Goal: Task Accomplishment & Management: Manage account settings

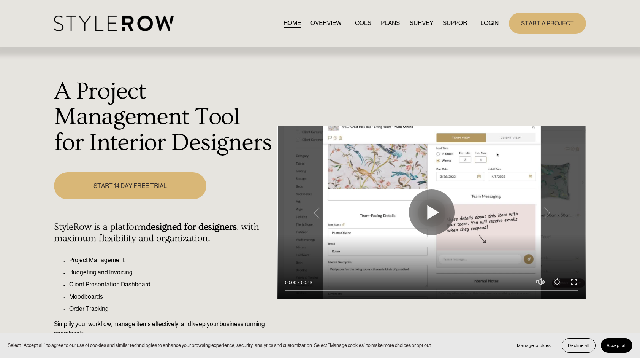
click at [491, 25] on link "LOGIN" at bounding box center [490, 23] width 18 height 10
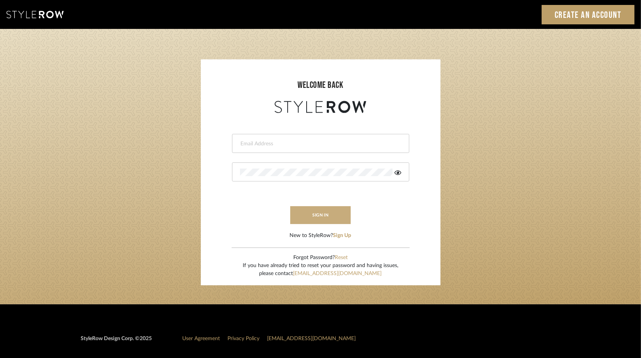
type input "tsummersb@gmail.com"
click at [329, 223] on button "sign in" at bounding box center [320, 215] width 61 height 18
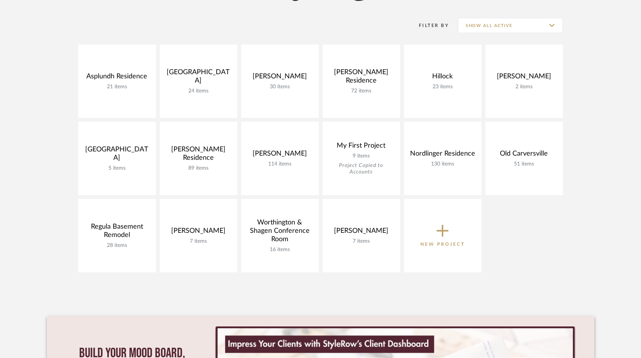
scroll to position [152, 0]
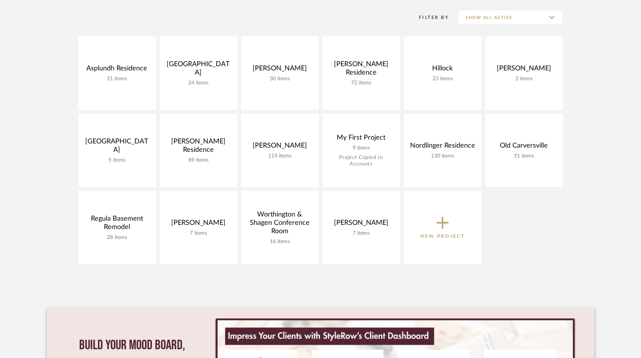
click at [441, 224] on icon at bounding box center [443, 223] width 12 height 16
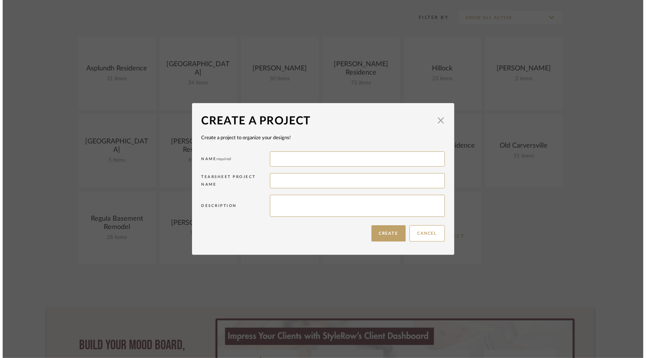
scroll to position [0, 0]
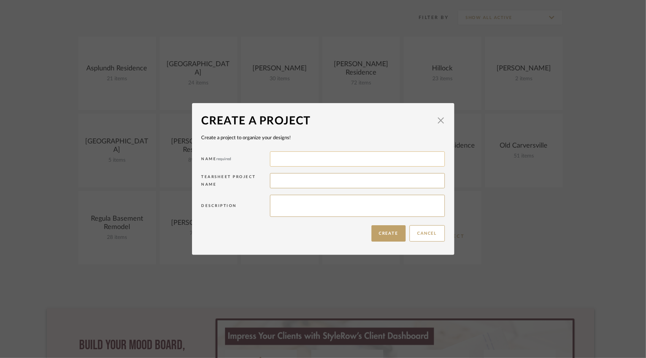
click at [294, 158] on input at bounding box center [357, 158] width 175 height 15
type input "[PERSON_NAME] Residence"
click at [288, 202] on textarea at bounding box center [357, 206] width 175 height 22
type textarea "Four Seasons Room Furnishings"
click at [395, 235] on button "Create" at bounding box center [389, 233] width 34 height 16
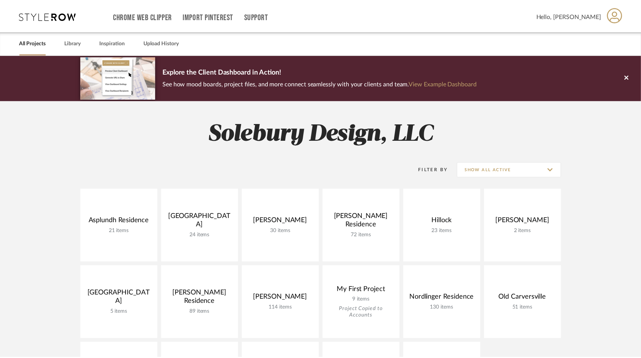
scroll to position [152, 0]
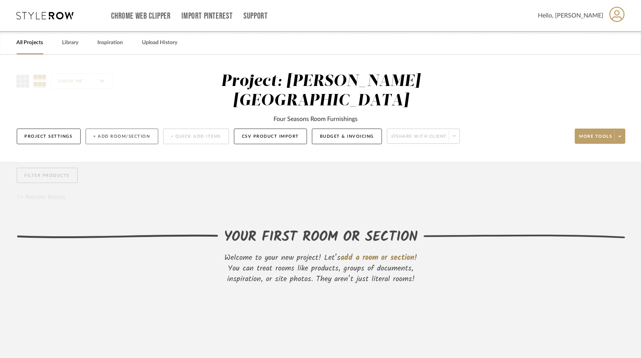
click at [110, 129] on button "+ Add Room/Section" at bounding box center [122, 137] width 73 height 16
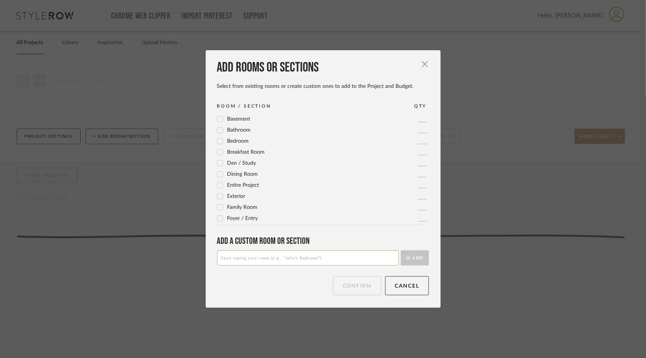
click at [276, 261] on input at bounding box center [308, 257] width 182 height 15
type input "Four Seasons Room"
click at [411, 257] on button "Add" at bounding box center [415, 257] width 28 height 15
click at [365, 281] on button "Confirm" at bounding box center [357, 285] width 48 height 19
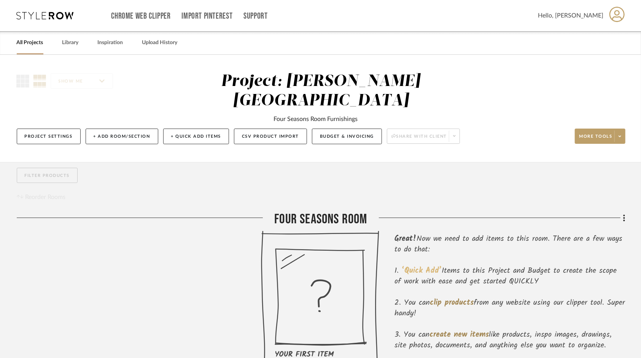
click at [427, 265] on span "‘Quick Add’" at bounding box center [422, 271] width 40 height 12
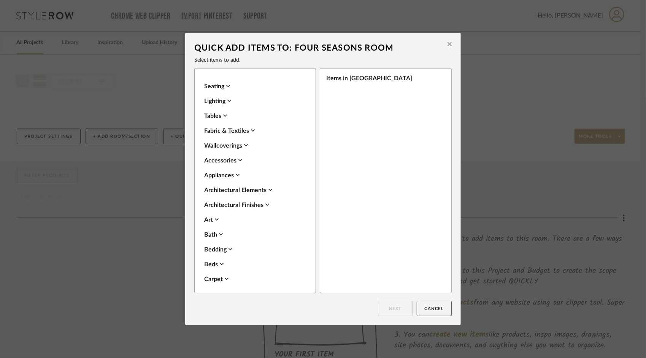
click at [227, 86] on icon at bounding box center [228, 86] width 4 height 2
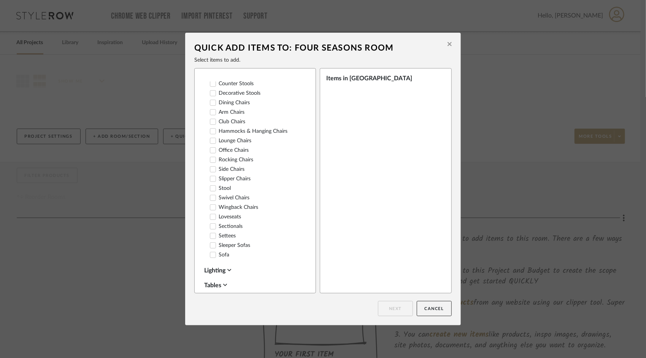
scroll to position [152, 0]
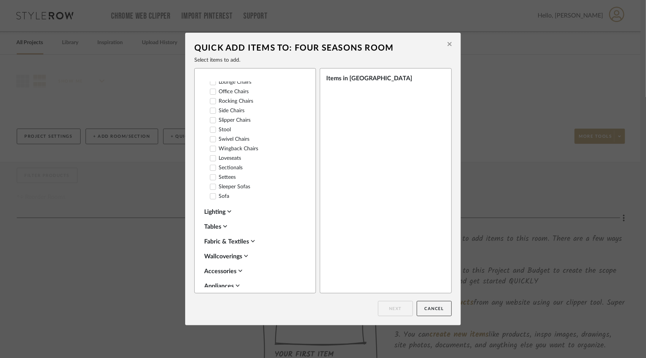
click at [213, 199] on icon at bounding box center [212, 196] width 5 height 5
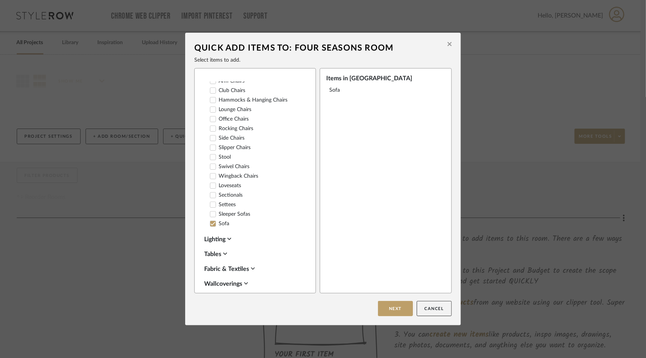
scroll to position [114, 0]
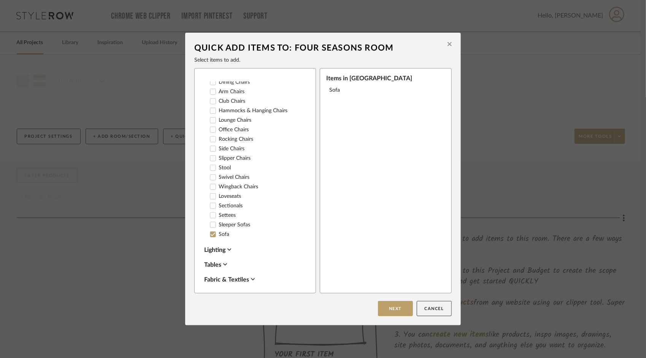
click at [213, 199] on icon at bounding box center [212, 196] width 5 height 5
click at [210, 180] on icon at bounding box center [212, 177] width 5 height 5
click at [212, 170] on icon at bounding box center [213, 168] width 5 height 4
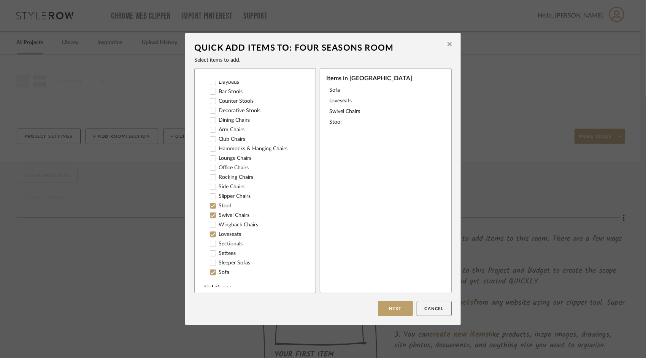
scroll to position [38, 0]
click at [211, 161] on icon at bounding box center [212, 158] width 5 height 5
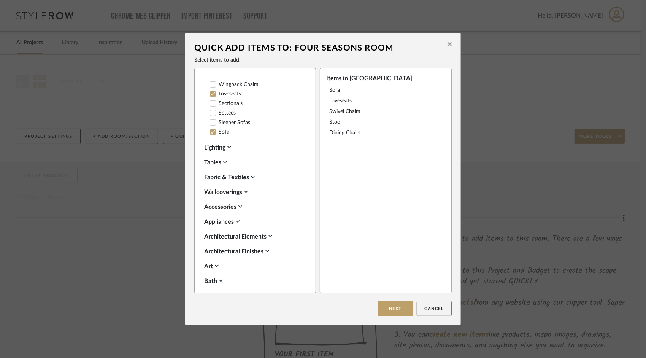
scroll to position [228, 0]
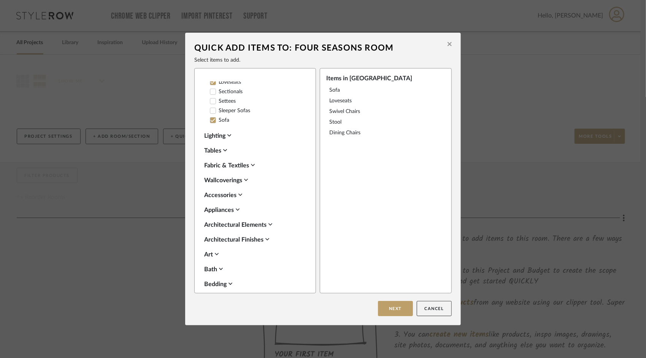
click at [231, 140] on div "Lighting" at bounding box center [253, 135] width 98 height 9
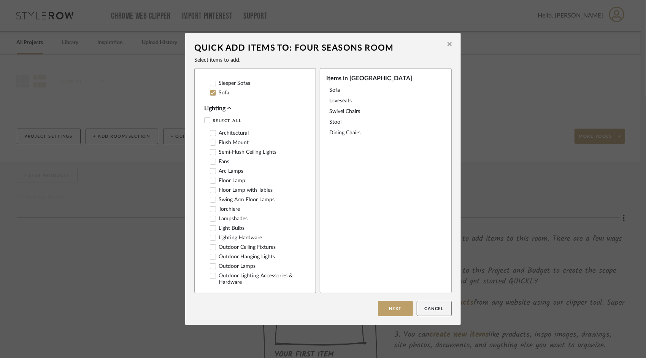
scroll to position [266, 0]
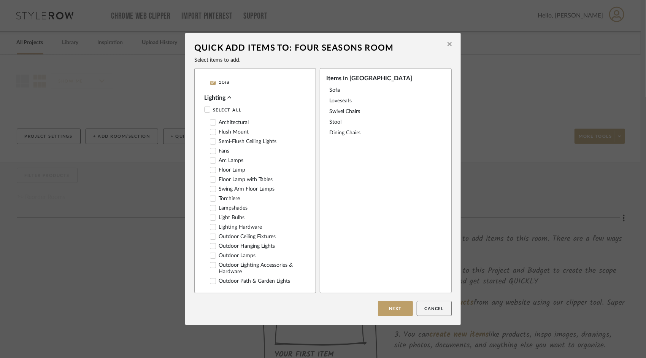
click at [214, 154] on label "Fans" at bounding box center [219, 151] width 19 height 6
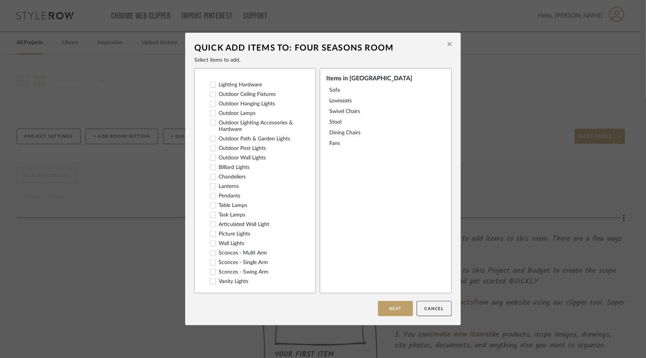
scroll to position [418, 0]
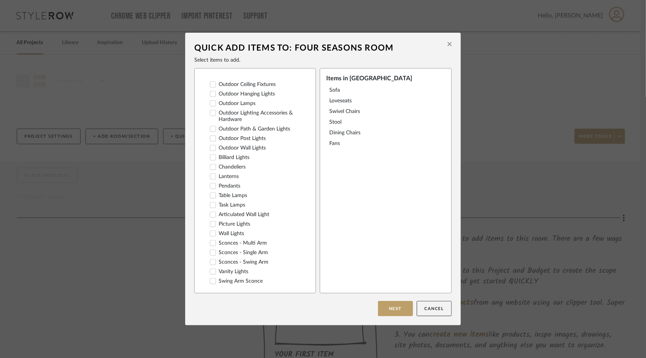
click at [212, 198] on icon at bounding box center [212, 195] width 5 height 5
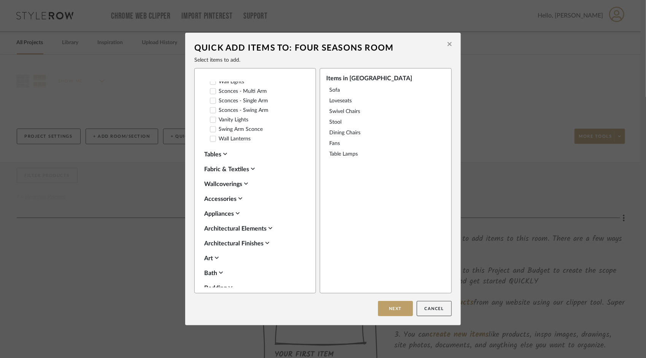
scroll to position [570, 0]
click at [224, 155] on icon at bounding box center [225, 153] width 4 height 2
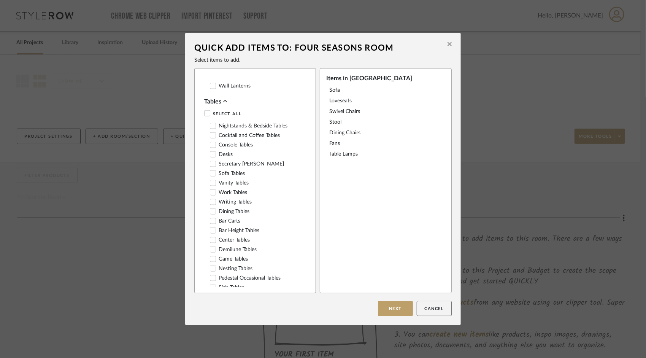
scroll to position [646, 0]
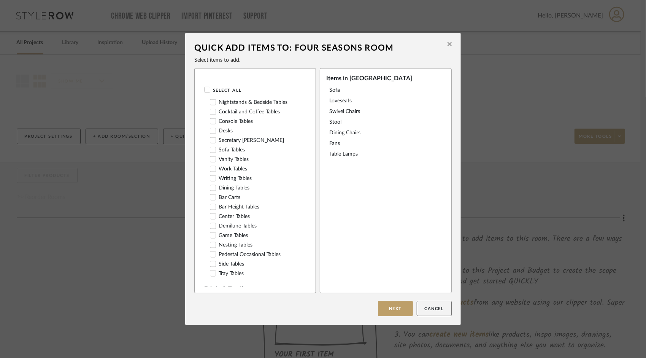
click at [213, 124] on icon at bounding box center [212, 121] width 5 height 5
click at [210, 114] on icon at bounding box center [212, 111] width 5 height 5
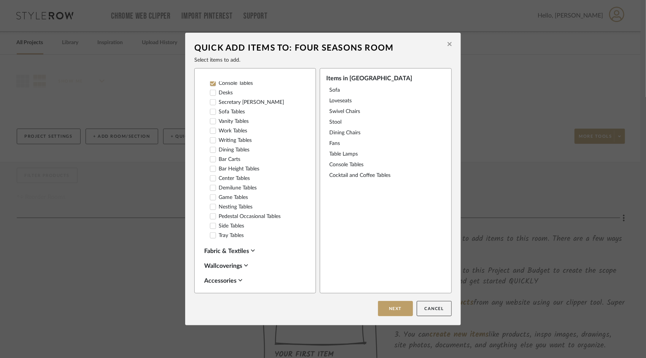
click at [210, 152] on icon at bounding box center [212, 149] width 5 height 5
click at [210, 229] on icon at bounding box center [212, 225] width 5 height 5
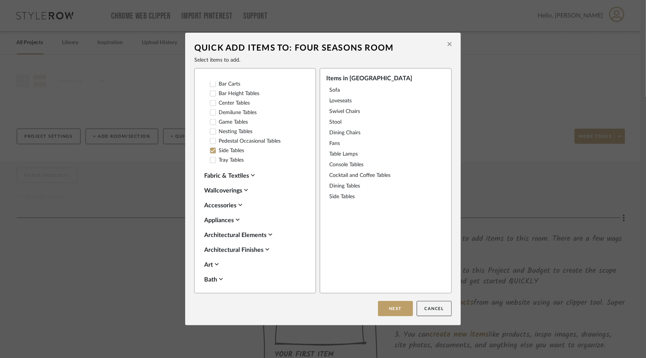
scroll to position [761, 0]
click at [238, 205] on icon at bounding box center [240, 204] width 4 height 2
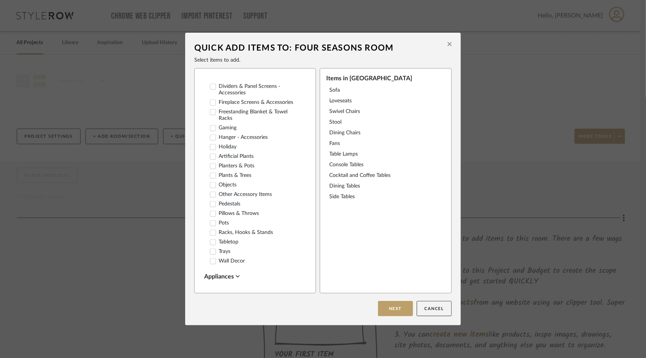
scroll to position [989, 0]
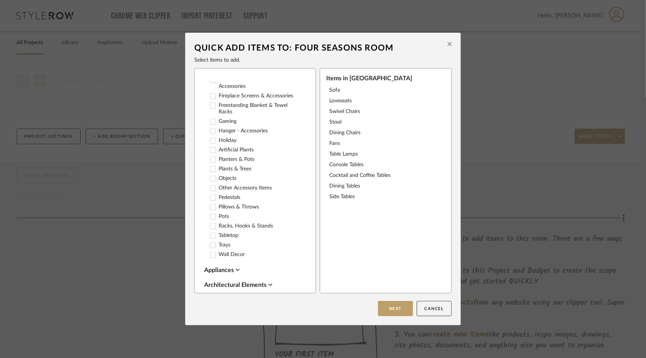
click at [210, 172] on div at bounding box center [213, 169] width 6 height 6
click at [210, 181] on icon at bounding box center [212, 178] width 5 height 5
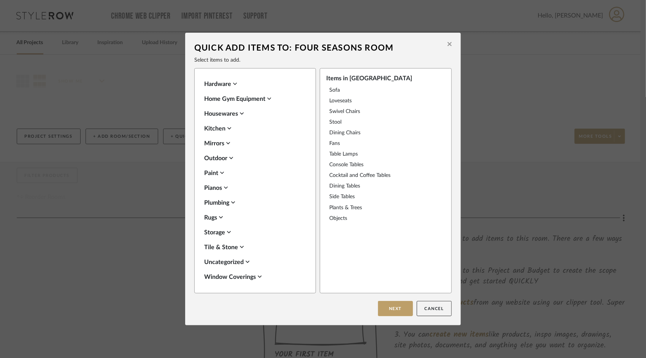
scroll to position [1379, 0]
click at [222, 216] on div "Rugs" at bounding box center [253, 217] width 98 height 9
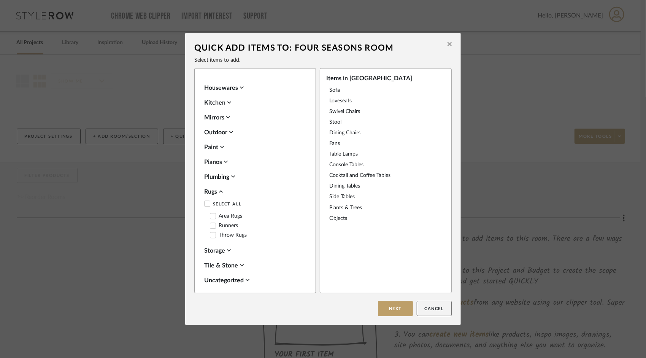
click at [211, 218] on icon at bounding box center [213, 216] width 5 height 4
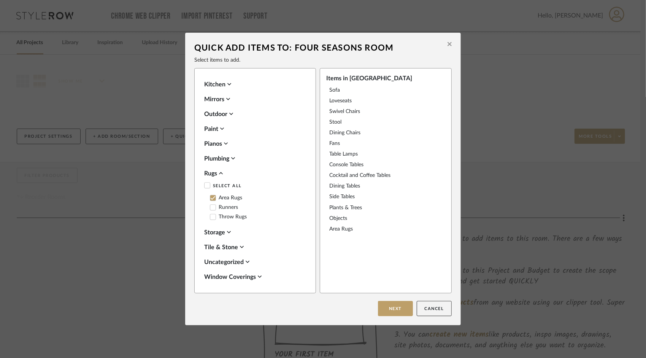
scroll to position [1424, 0]
click at [392, 307] on button "Next" at bounding box center [395, 308] width 35 height 15
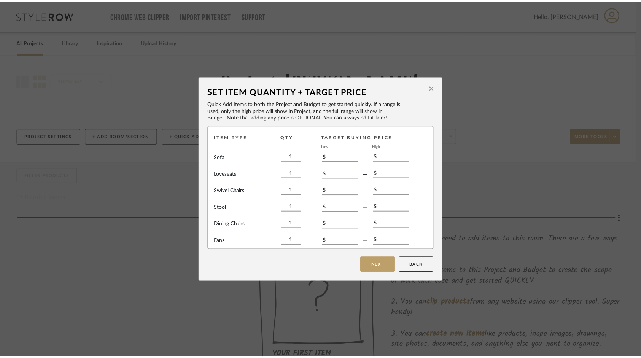
scroll to position [140, 0]
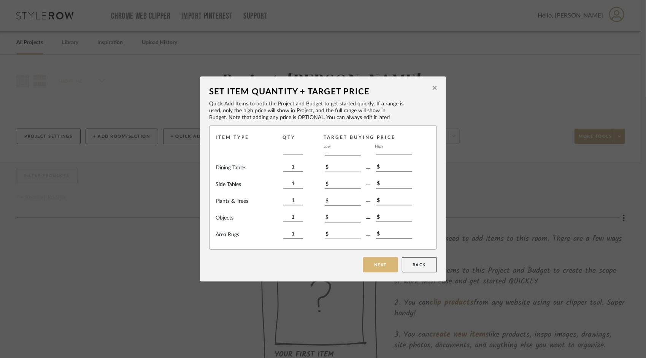
click at [384, 265] on button "Next" at bounding box center [380, 264] width 35 height 15
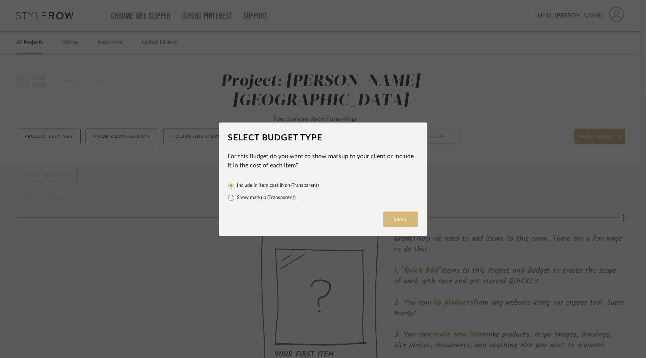
click at [397, 224] on button "Save" at bounding box center [400, 218] width 35 height 15
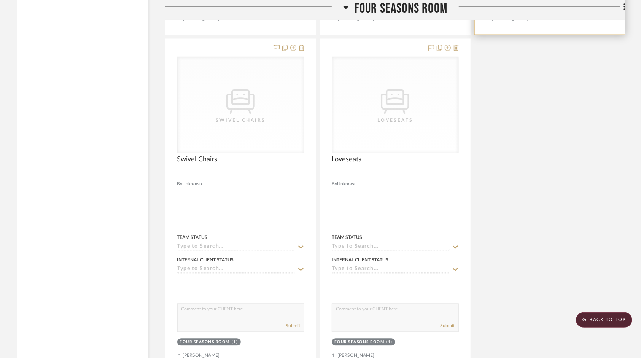
scroll to position [952, 0]
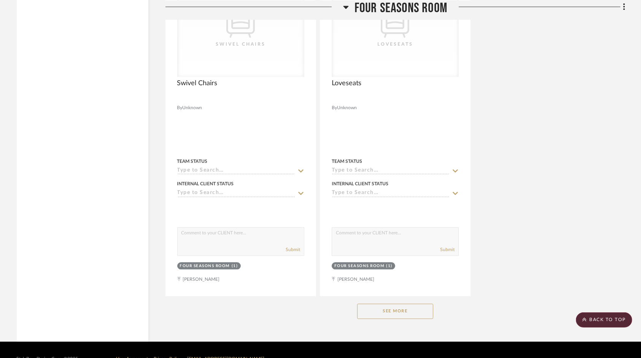
click at [391, 304] on button "See More" at bounding box center [395, 311] width 76 height 15
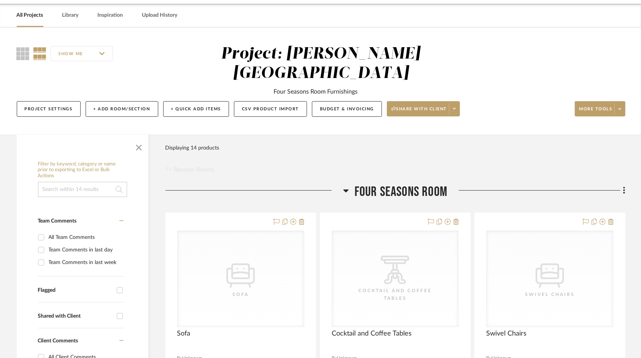
scroll to position [0, 0]
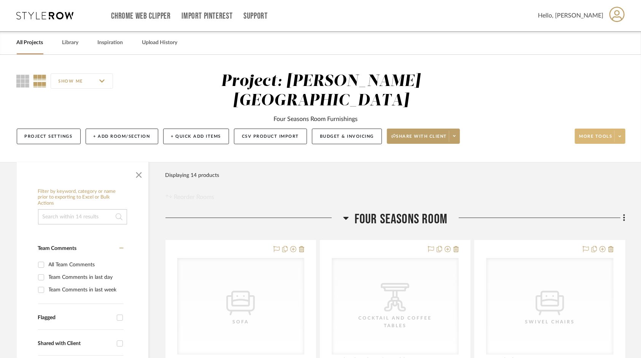
click at [614, 130] on span at bounding box center [619, 135] width 11 height 11
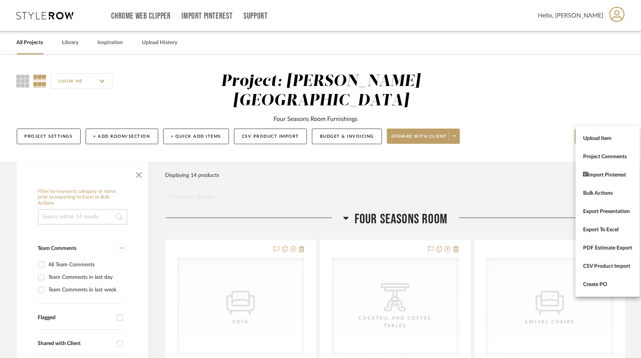
click at [510, 87] on div at bounding box center [320, 179] width 641 height 358
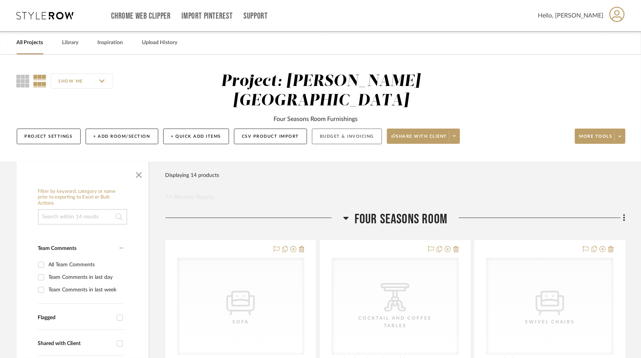
click at [332, 129] on button "Budget & Invoicing" at bounding box center [347, 137] width 70 height 16
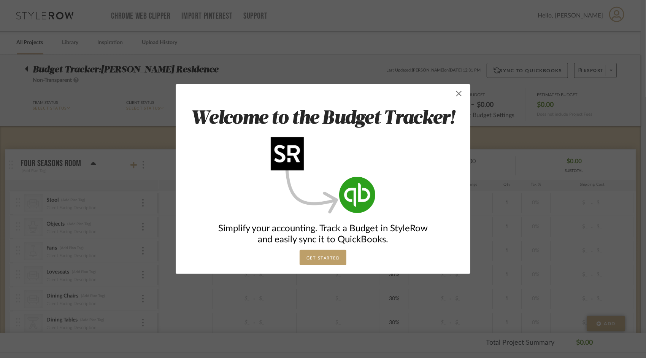
click at [458, 89] on span "button" at bounding box center [458, 93] width 15 height 15
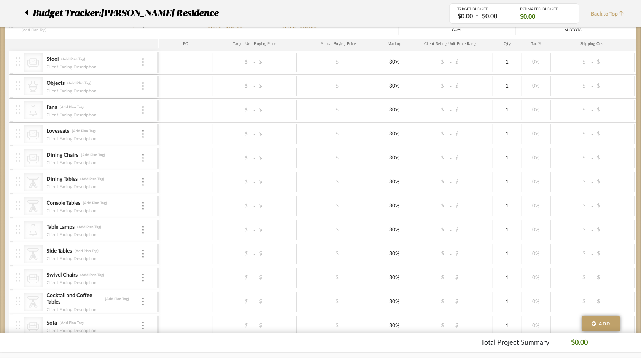
scroll to position [152, 0]
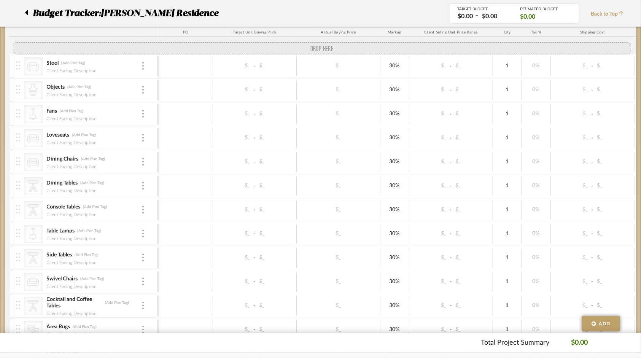
drag, startPoint x: 18, startPoint y: 308, endPoint x: 21, endPoint y: 49, distance: 258.6
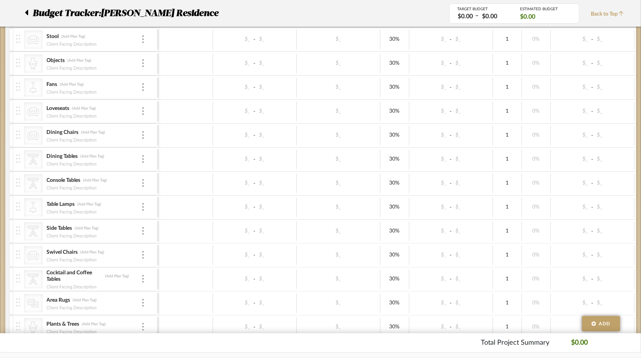
scroll to position [190, 0]
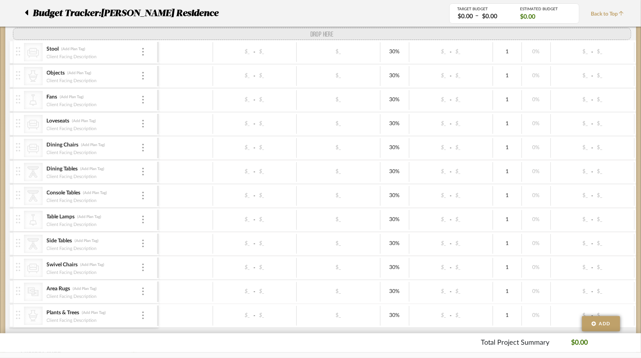
drag, startPoint x: 19, startPoint y: 274, endPoint x: 23, endPoint y: 33, distance: 241.1
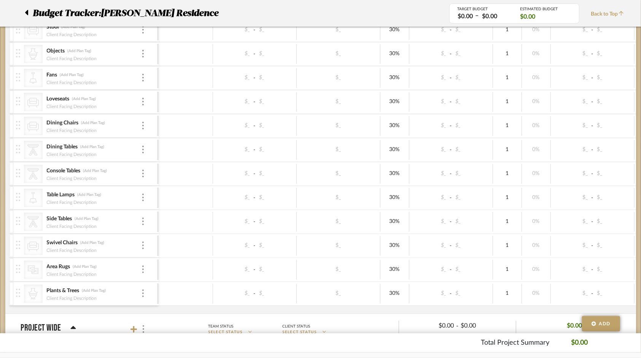
scroll to position [228, 0]
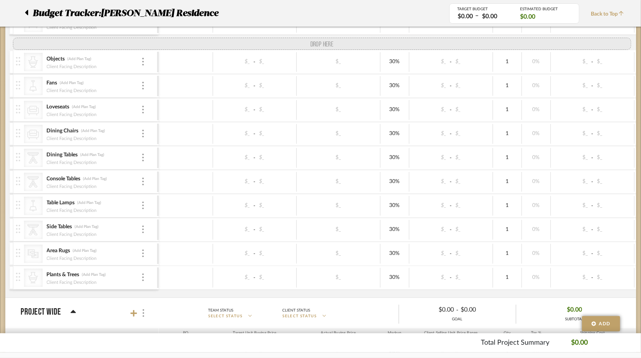
drag, startPoint x: 19, startPoint y: 240, endPoint x: 27, endPoint y: 33, distance: 207.8
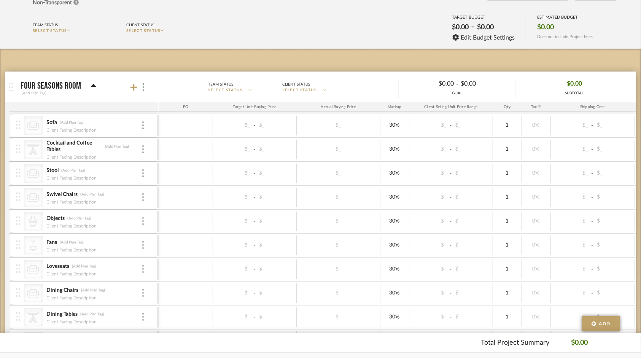
scroll to position [114, 0]
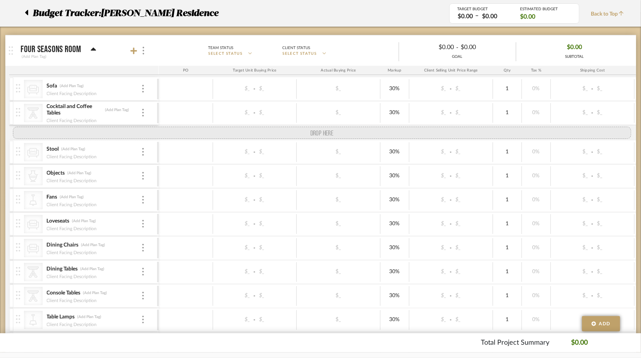
drag, startPoint x: 21, startPoint y: 159, endPoint x: 22, endPoint y: 136, distance: 23.2
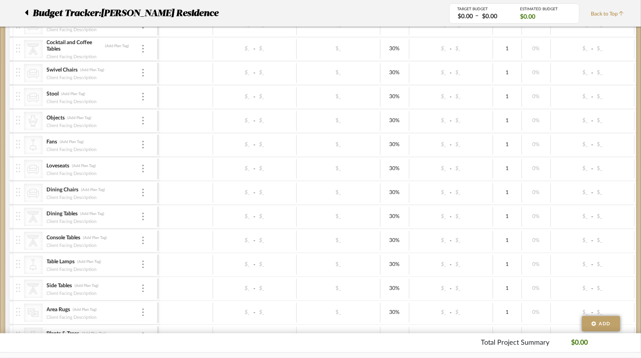
scroll to position [190, 0]
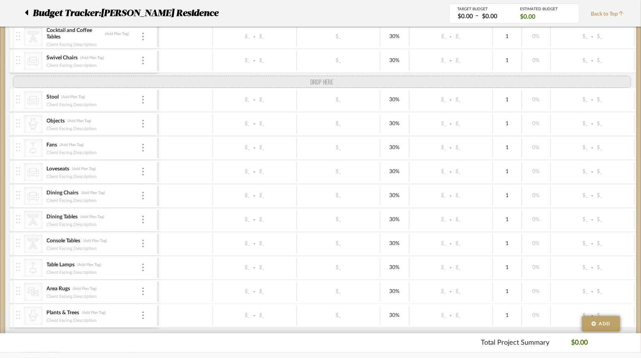
drag, startPoint x: 21, startPoint y: 272, endPoint x: 31, endPoint y: 73, distance: 199.1
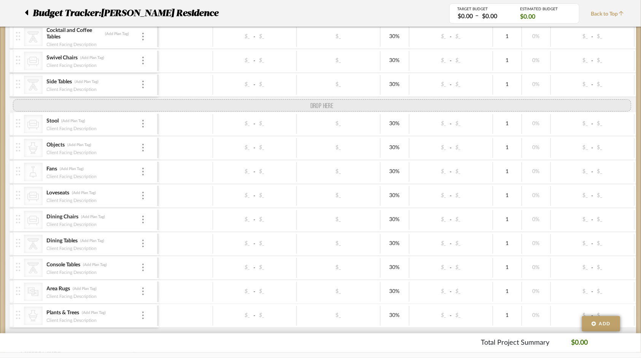
drag, startPoint x: 20, startPoint y: 275, endPoint x: 30, endPoint y: 98, distance: 177.9
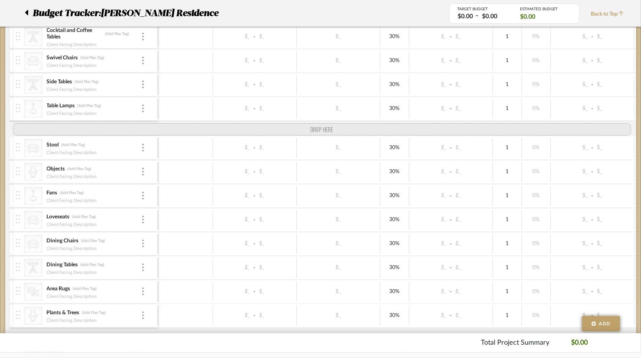
drag, startPoint x: 18, startPoint y: 275, endPoint x: 22, endPoint y: 129, distance: 146.5
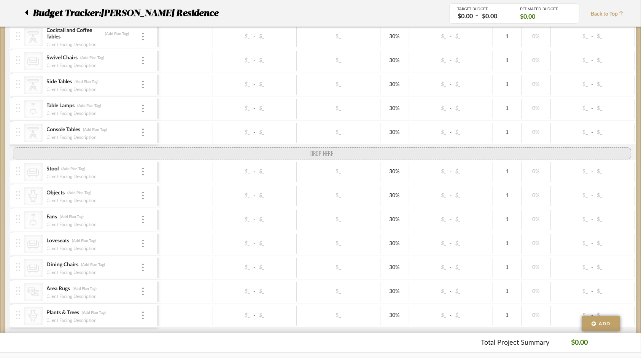
drag, startPoint x: 21, startPoint y: 276, endPoint x: 21, endPoint y: 153, distance: 122.8
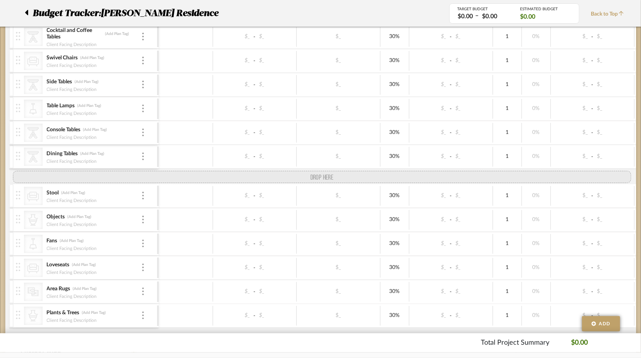
drag, startPoint x: 17, startPoint y: 281, endPoint x: 27, endPoint y: 175, distance: 106.1
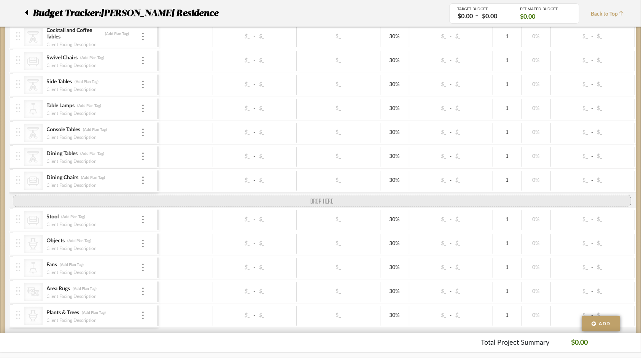
drag, startPoint x: 21, startPoint y: 272, endPoint x: 26, endPoint y: 191, distance: 80.8
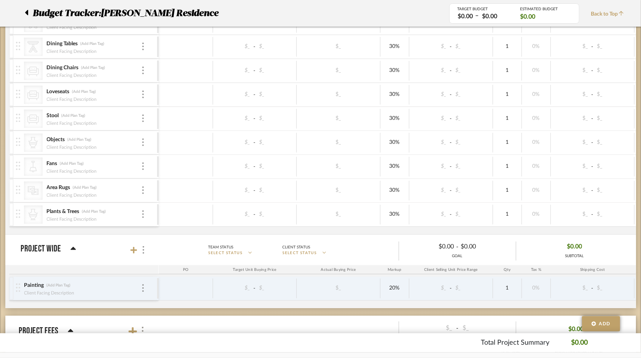
scroll to position [304, 0]
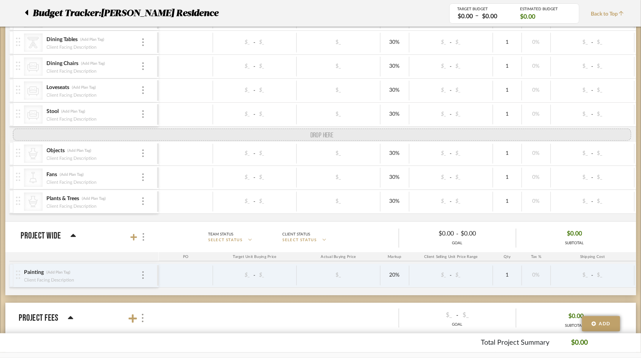
drag, startPoint x: 19, startPoint y: 185, endPoint x: 22, endPoint y: 132, distance: 53.3
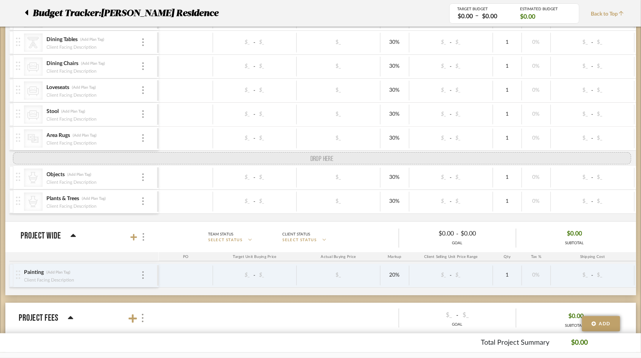
drag, startPoint x: 19, startPoint y: 189, endPoint x: 23, endPoint y: 160, distance: 29.2
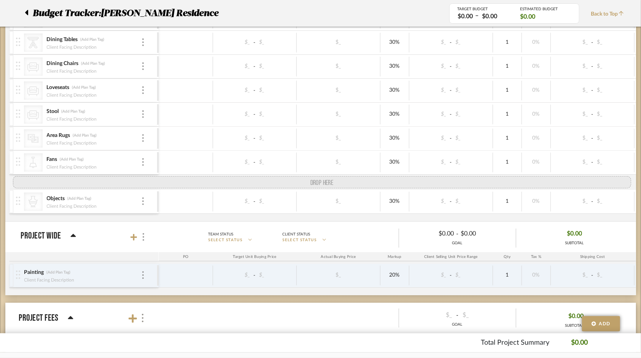
drag, startPoint x: 20, startPoint y: 209, endPoint x: 17, endPoint y: 186, distance: 22.9
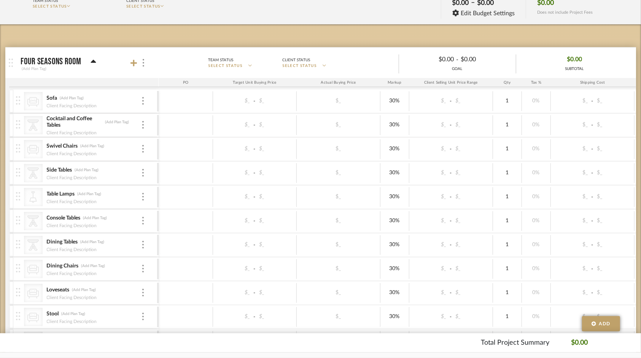
scroll to position [114, 0]
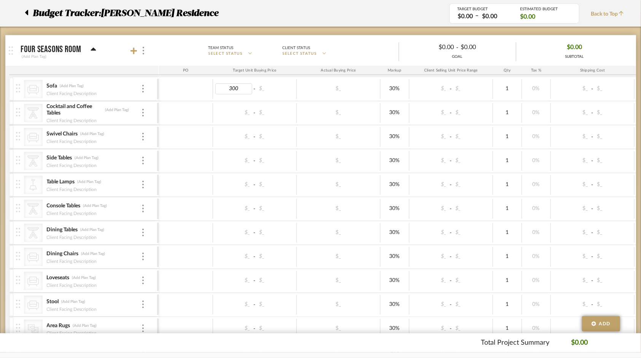
type input "3000"
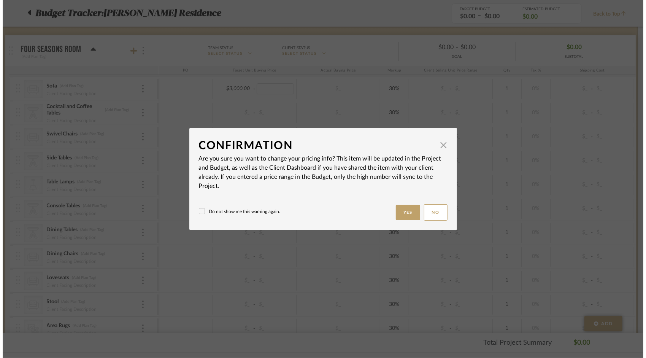
scroll to position [0, 0]
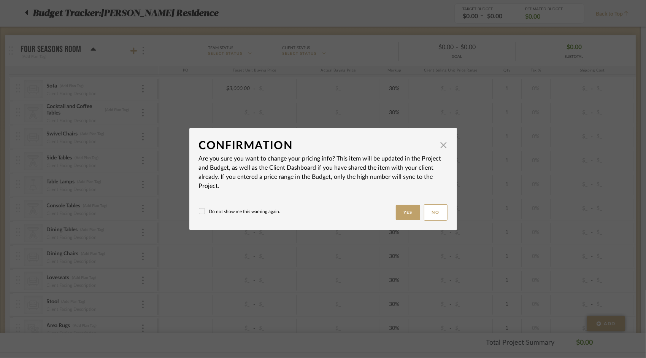
click at [199, 210] on icon at bounding box center [201, 210] width 5 height 5
click at [406, 208] on button "Yes" at bounding box center [408, 213] width 24 height 16
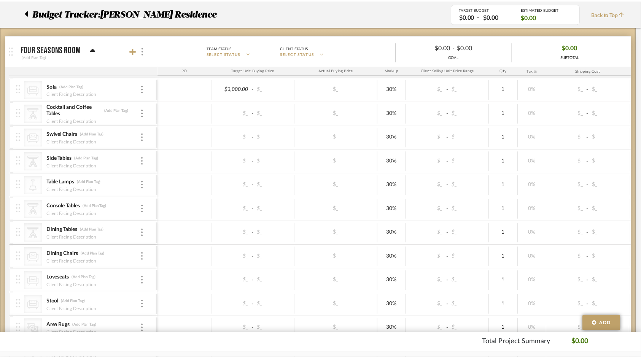
scroll to position [114, 0]
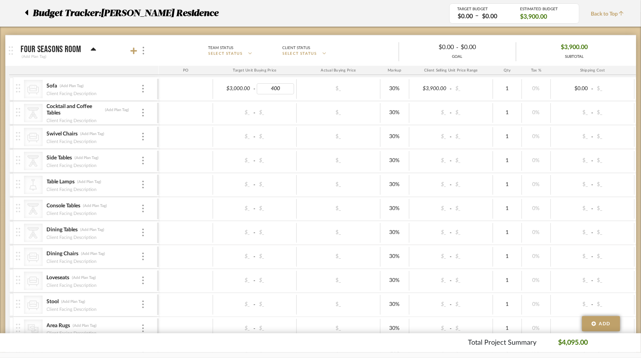
type input "4000"
type input "2000"
type input "3000"
type input "2500"
type input "3500"
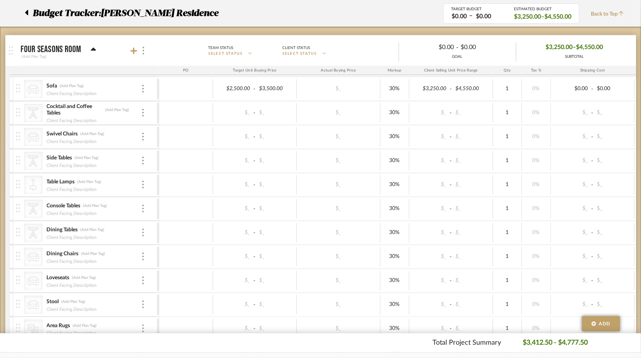
click at [280, 96] on div "$2,500.00 - $3,500.00" at bounding box center [255, 89] width 84 height 20
type input "2"
type input "3200"
type input "6"
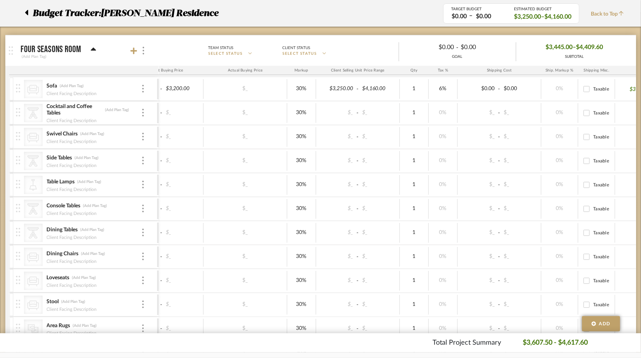
scroll to position [0, 0]
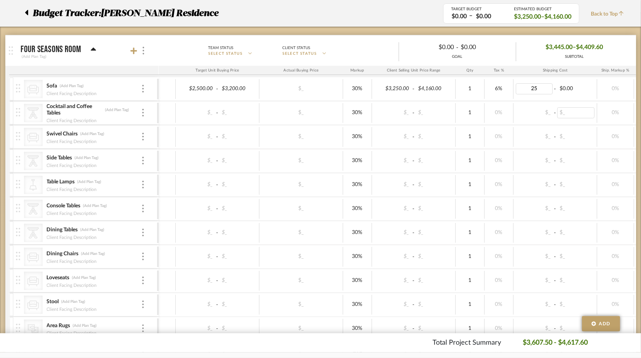
type input "2"
type input "300"
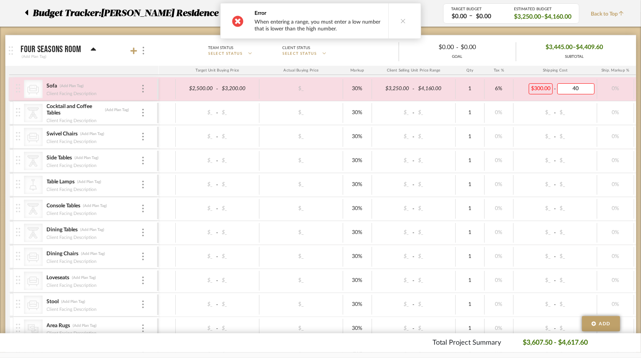
type input "400"
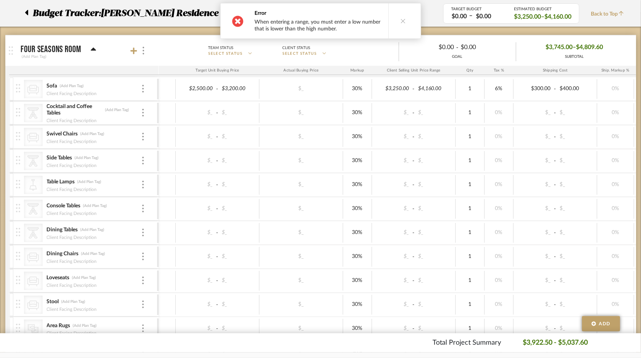
click at [405, 21] on button at bounding box center [402, 20] width 29 height 35
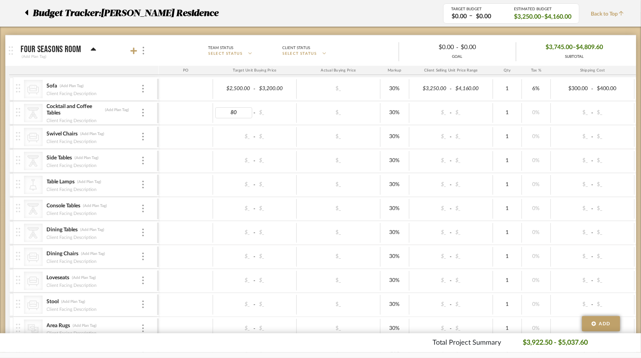
type input "800"
type input "700"
type input "1500"
type input "6"
type input "70"
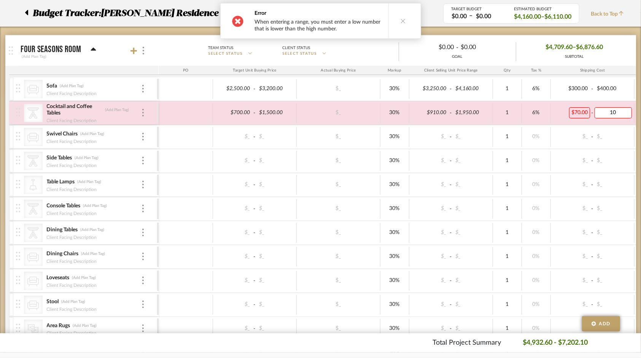
type input "100"
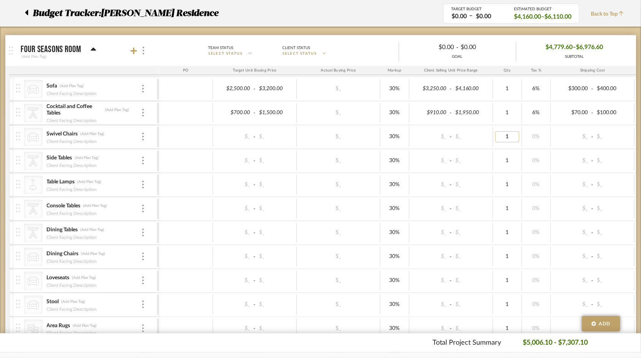
type input "3"
type input "1000"
type input "1"
type input "1800"
type input "6"
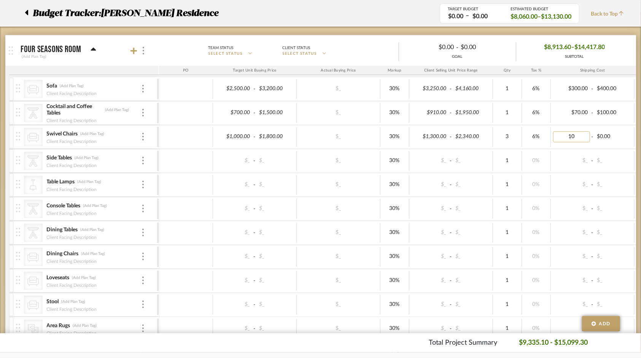
type input "100"
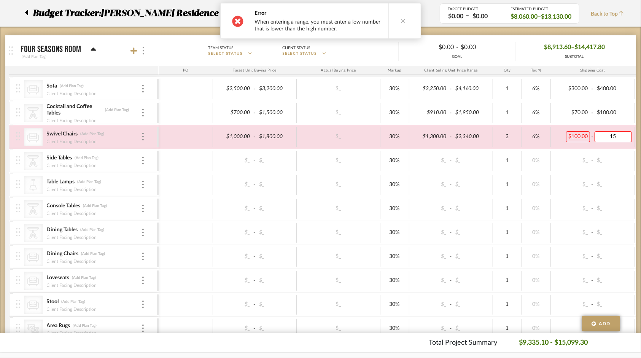
type input "150"
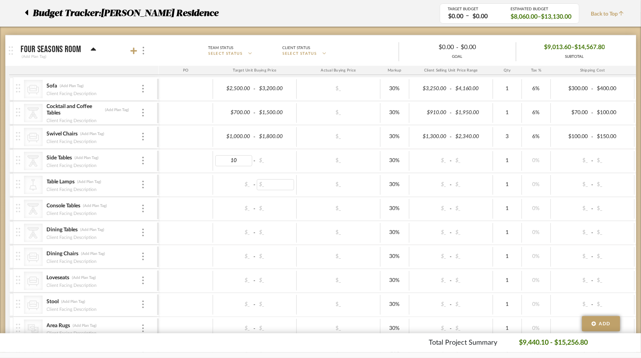
type input "100"
type input "2"
type input "150"
type input "300"
type input "6"
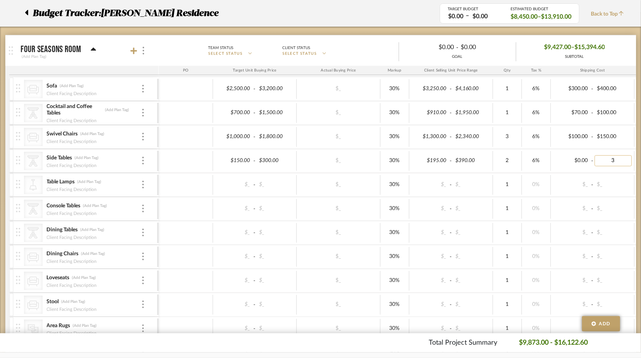
type input "30"
type input "15"
type input "40"
type input "30"
type input "200"
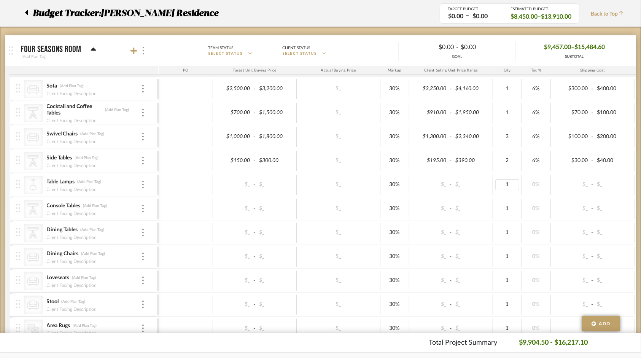
type input "2"
click at [253, 184] on span "-" at bounding box center [254, 185] width 5 height 8
type input "75"
type input "400"
type input "6"
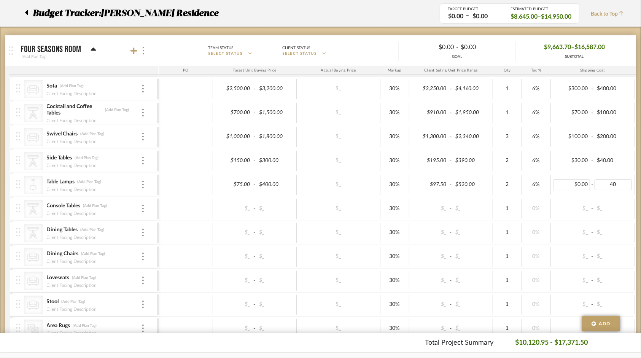
drag, startPoint x: 623, startPoint y: 185, endPoint x: 580, endPoint y: 185, distance: 43.4
click at [580, 185] on div "$0.00 - 40" at bounding box center [593, 185] width 84 height 20
type input "50"
type input "15"
click at [254, 211] on div "$_ - $_" at bounding box center [255, 209] width 84 height 20
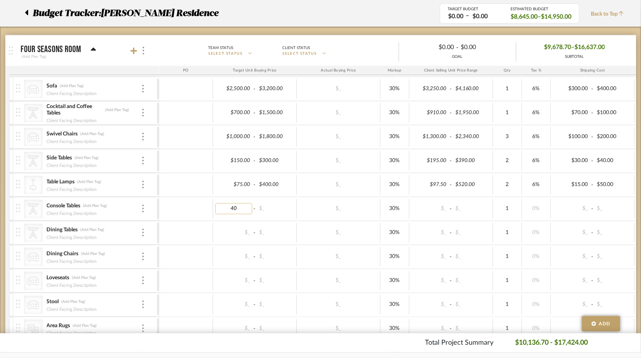
type input "400"
type input "600"
type input "6"
type input "75"
type input "50"
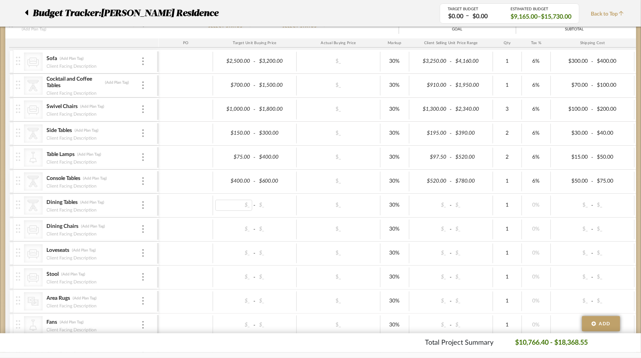
scroll to position [152, 0]
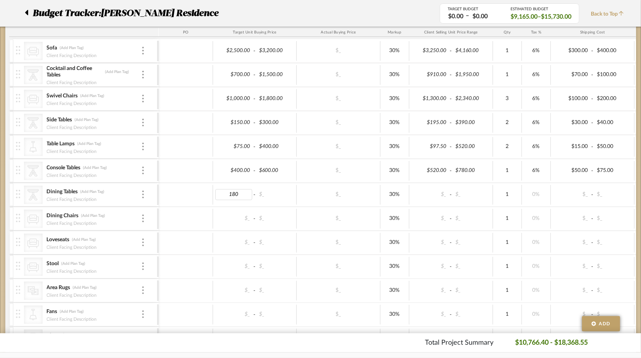
type input "1800"
type input "2800"
type input "6"
type input "280"
type input "180"
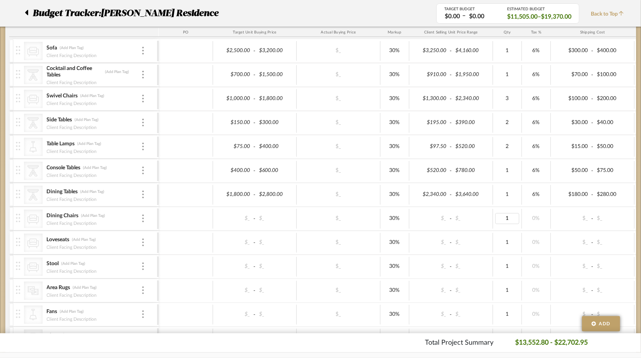
type input "6"
type input "400"
type input "1"
type input "900"
type input "6"
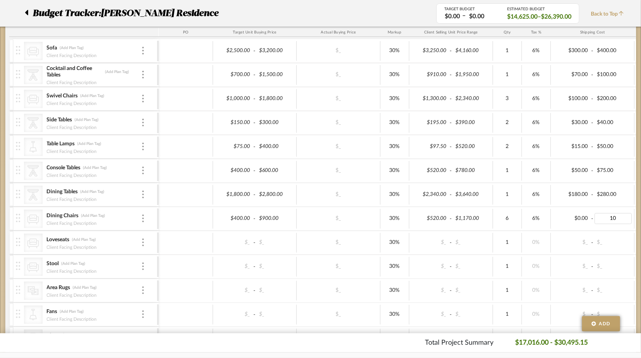
type input "100"
type input "50"
type input "0"
type input "2800"
type input "6"
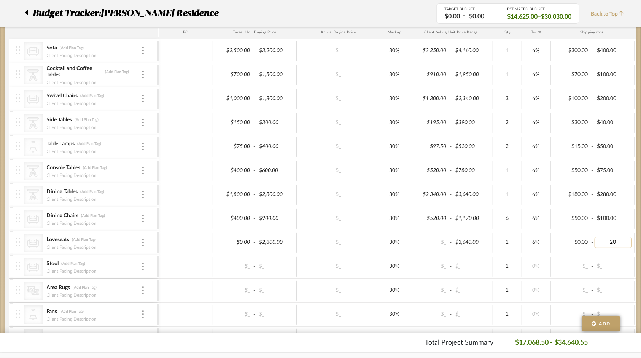
type input "200"
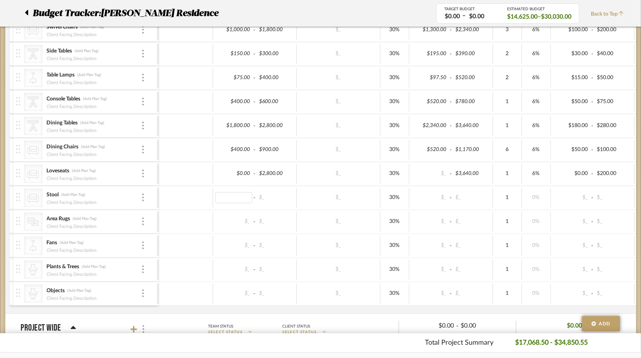
scroll to position [228, 0]
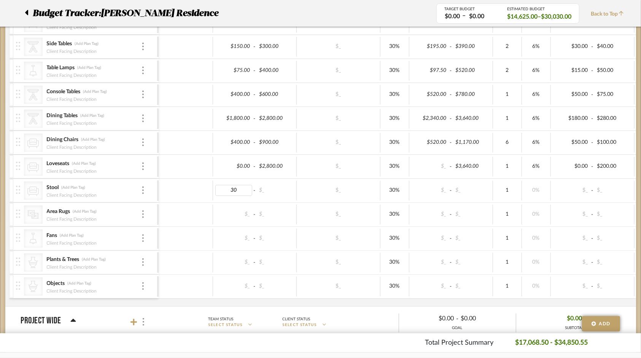
type input "300"
click at [270, 183] on div "$300.00 - $_" at bounding box center [255, 191] width 84 height 20
type input "800"
type input "6"
type input "$800.00"
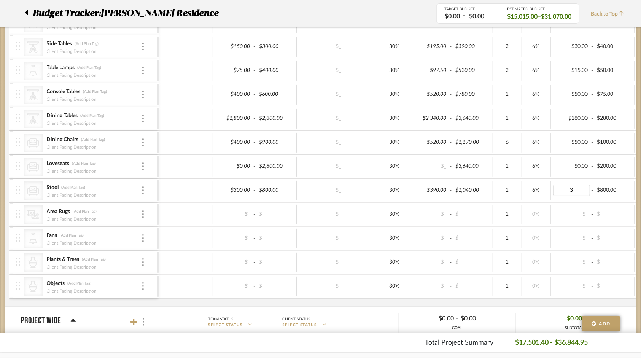
type input "30"
type input "80"
type input "800"
type input "2500"
type input "6"
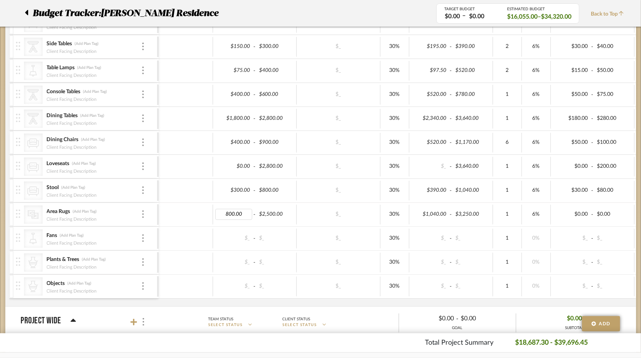
type input "0"
type input "2000"
type input "200"
type input "600"
type input "800"
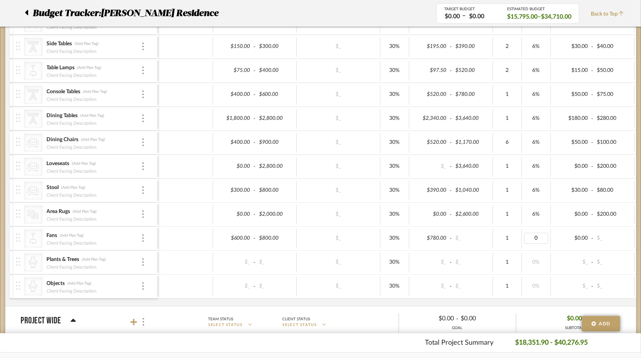
type input "6"
type input "80"
type input "60"
type input "0"
type input "300"
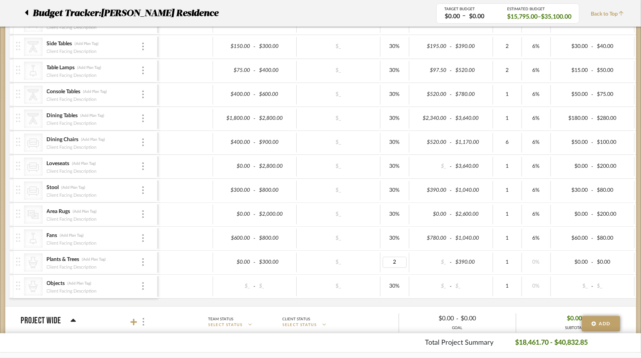
type input "20"
type input "6"
type input "30"
type input "0"
type input "600"
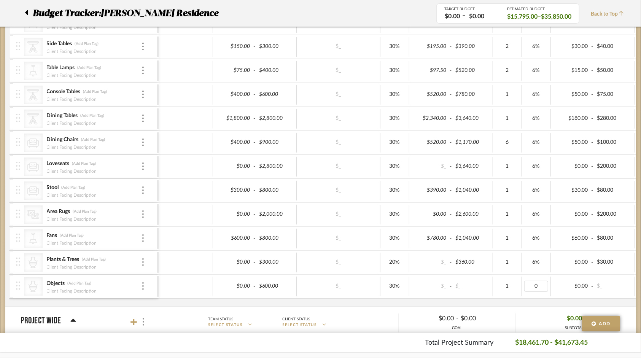
type input "6"
type input "75"
click at [573, 300] on div "CategoryIconSeating Created with Sketch. Sofa (Add Plan Tag) Client Facing Desc…" at bounding box center [402, 134] width 786 height 343
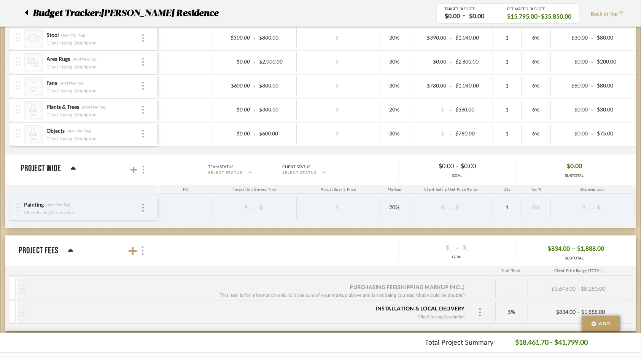
scroll to position [418, 0]
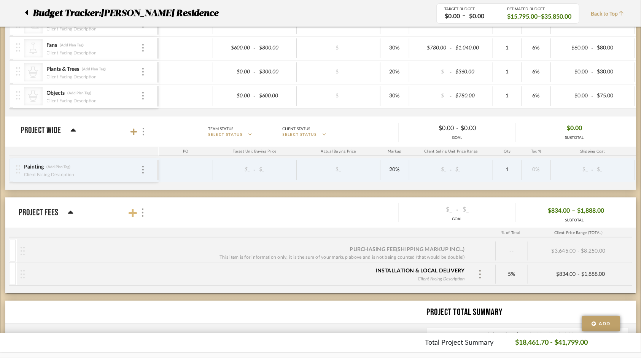
click at [133, 212] on icon at bounding box center [133, 213] width 8 height 8
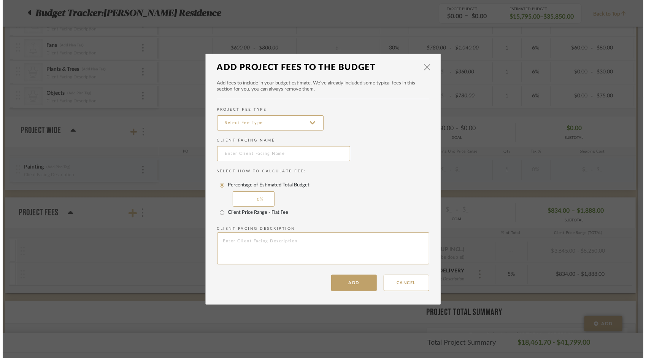
scroll to position [0, 0]
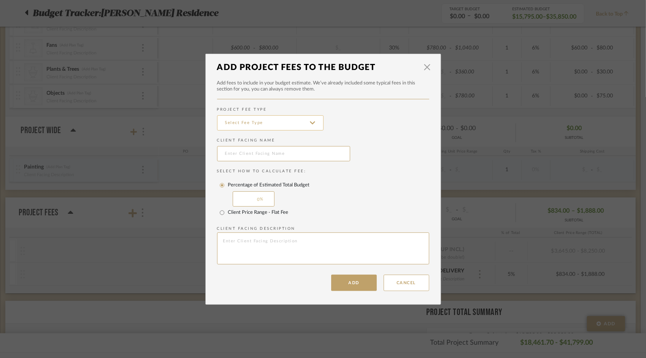
click at [313, 121] on input at bounding box center [270, 122] width 106 height 15
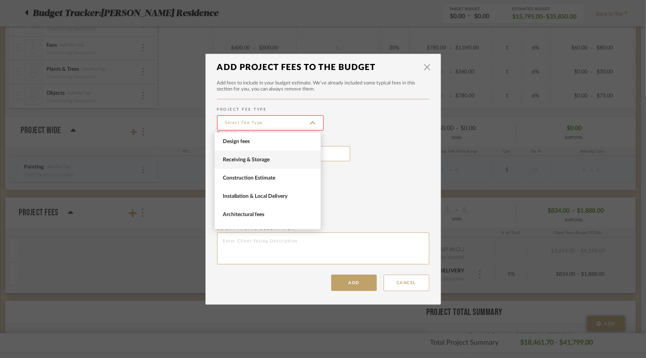
click at [282, 160] on span "Receiving & Storage" at bounding box center [269, 160] width 92 height 6
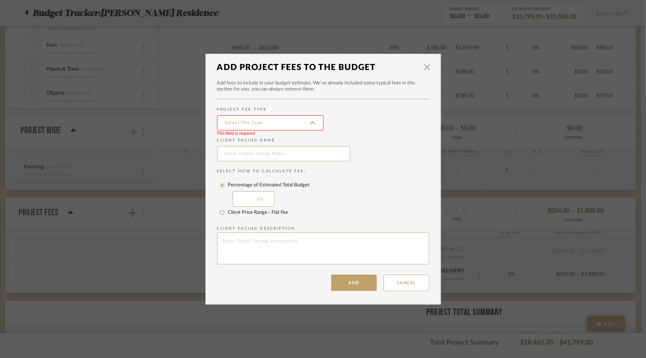
type input "Receiving & Storage"
click at [282, 160] on input "text" at bounding box center [283, 153] width 133 height 15
type input "Receiving and Storage"
click at [260, 197] on div "0" at bounding box center [254, 198] width 42 height 15
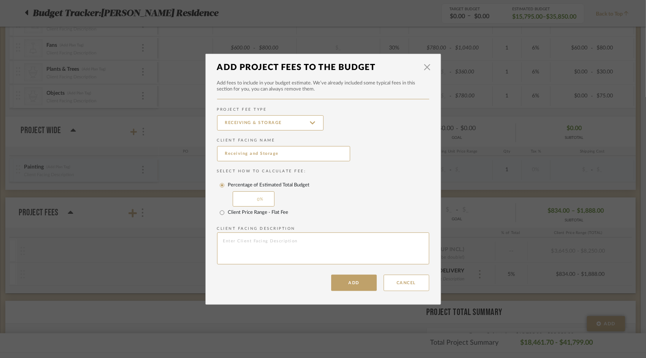
click at [261, 200] on input "0" at bounding box center [254, 198] width 42 height 15
click at [220, 210] on input "Client Price Range - Flat Fee" at bounding box center [222, 212] width 12 height 12
radio input "true"
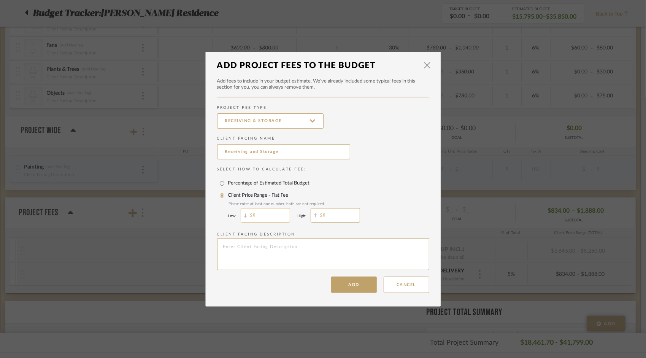
click at [262, 214] on input "0" at bounding box center [265, 215] width 49 height 14
click at [324, 213] on input "0" at bounding box center [335, 215] width 49 height 14
type input "2,000"
click at [357, 287] on button "Add" at bounding box center [354, 284] width 46 height 16
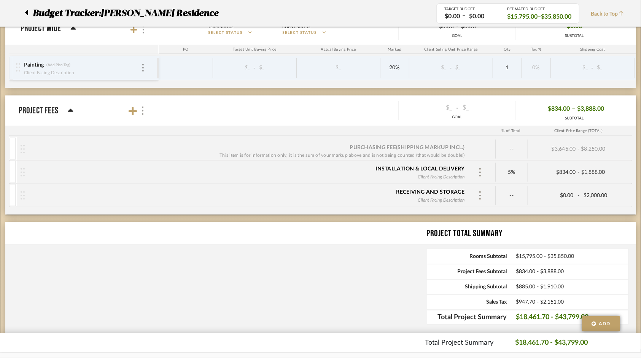
scroll to position [543, 0]
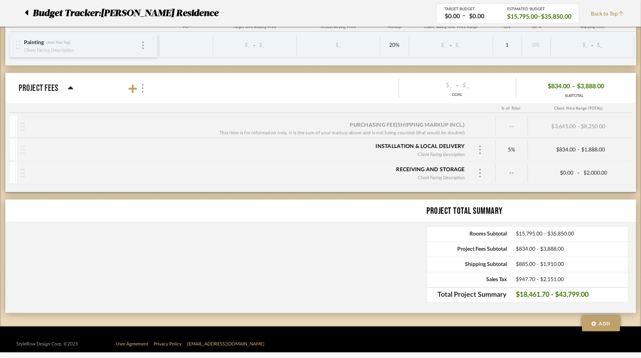
click at [329, 249] on div "Project Total Summary Rooms Subtotal $15,795.00 - $35,850.00 Project Fees Subto…" at bounding box center [320, 256] width 630 height 113
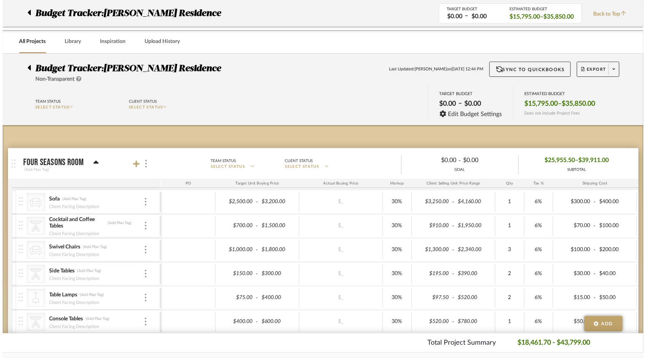
scroll to position [0, 0]
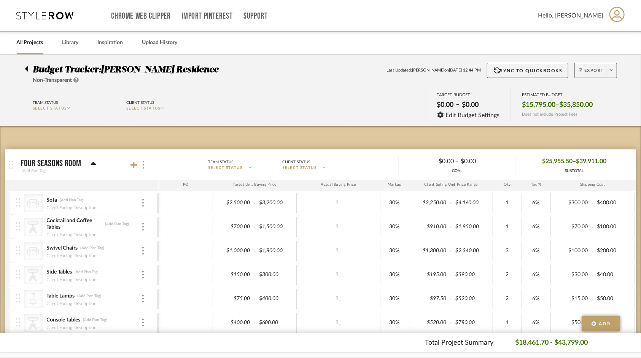
click at [613, 68] on span at bounding box center [611, 70] width 11 height 11
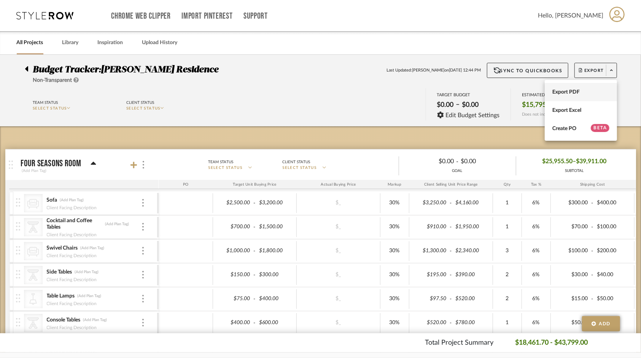
click at [569, 88] on button "Export PDF" at bounding box center [581, 92] width 72 height 18
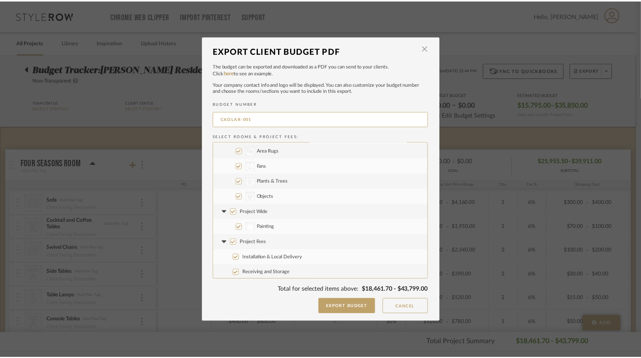
scroll to position [167, 0]
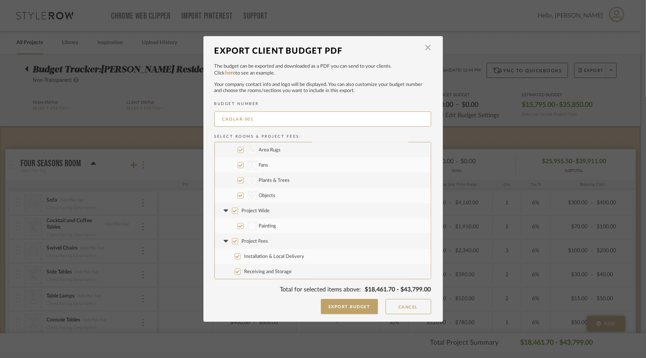
click at [238, 228] on input "Painting" at bounding box center [241, 226] width 6 height 6
checkbox input "false"
click at [395, 303] on button "Cancel" at bounding box center [409, 306] width 46 height 15
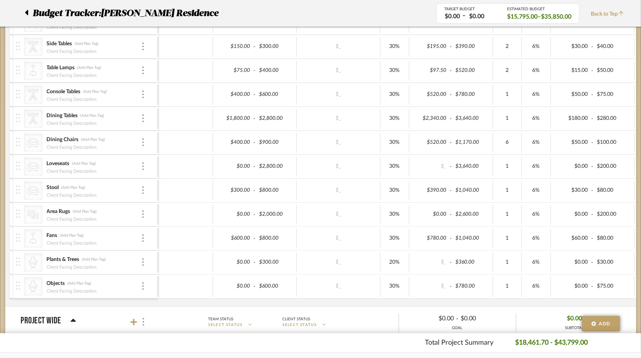
scroll to position [0, 0]
